Goal: Information Seeking & Learning: Learn about a topic

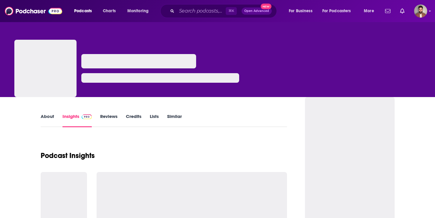
click at [204, 16] on div "⌘ K Open Advanced New" at bounding box center [218, 11] width 117 height 14
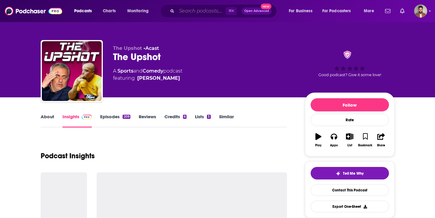
click at [199, 11] on input "Search podcasts, credits, & more..." at bounding box center [201, 11] width 49 height 10
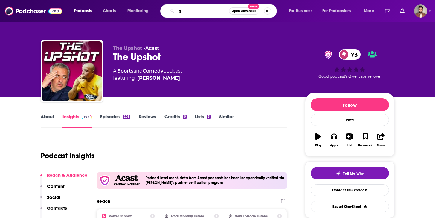
type input "s"
click at [192, 13] on input "s" at bounding box center [203, 11] width 52 height 10
type input "backstage boxengasse"
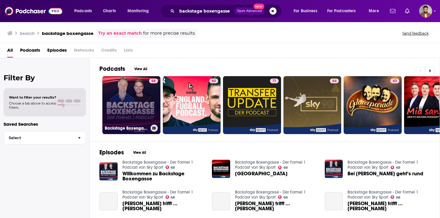
click at [141, 106] on link "68 Backstage Boxengasse - Der Formel 1 Podcast von Sky Sport" at bounding box center [131, 105] width 58 height 58
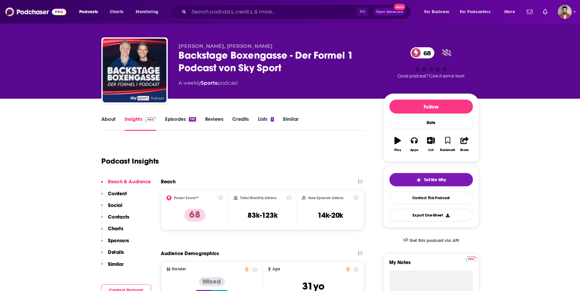
scroll to position [5, 0]
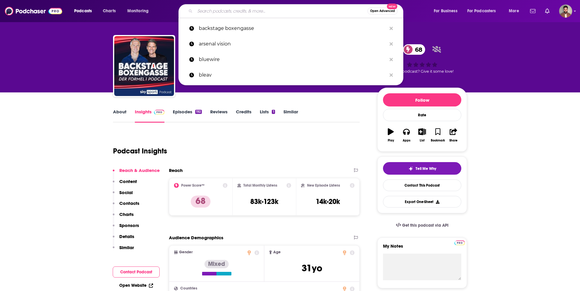
click at [243, 10] on input "Search podcasts, credits, & more..." at bounding box center [281, 11] width 173 height 10
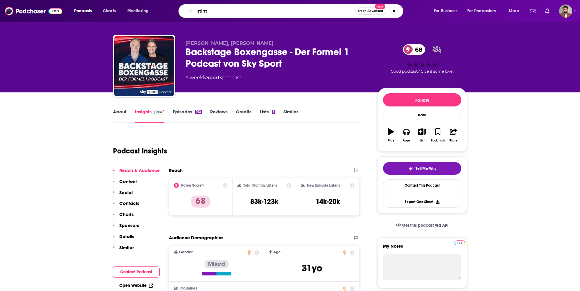
type input "stint"
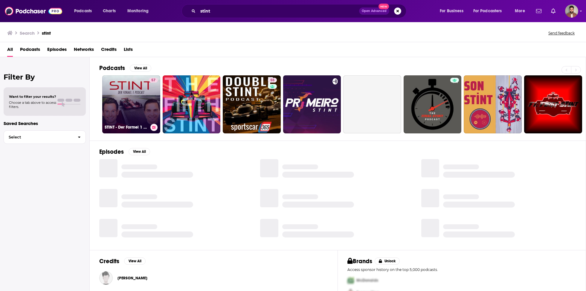
click at [128, 112] on link "57 STINT - Der Formel 1 Podcast" at bounding box center [131, 104] width 58 height 58
